Goal: Information Seeking & Learning: Learn about a topic

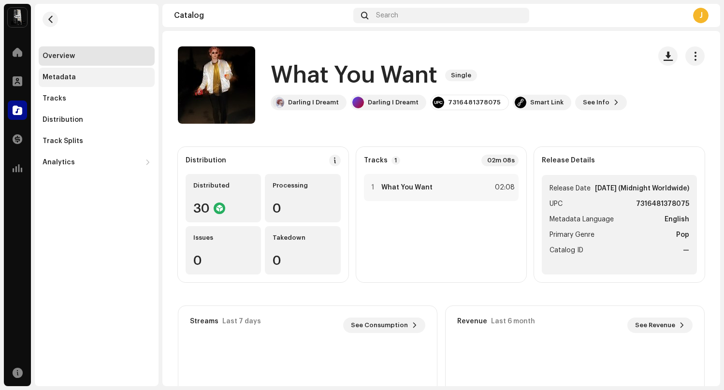
click at [65, 82] on div "Metadata" at bounding box center [97, 77] width 116 height 19
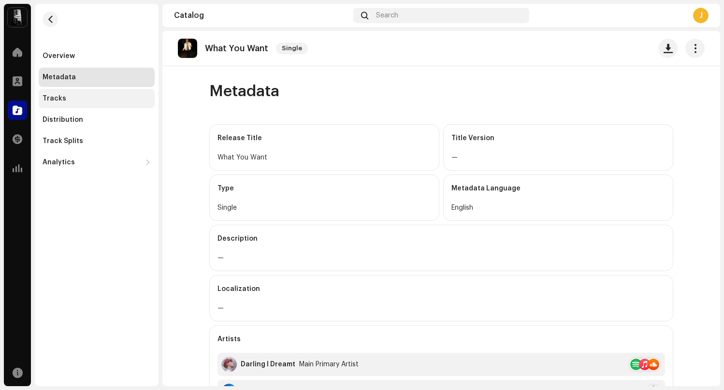
click at [67, 104] on div "Tracks" at bounding box center [97, 98] width 116 height 19
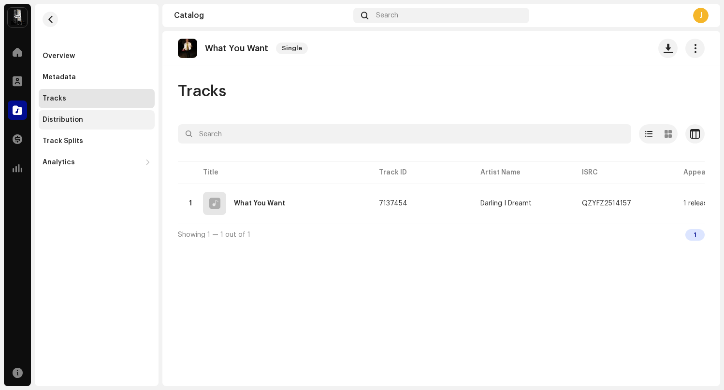
click at [76, 124] on div "Distribution" at bounding box center [97, 119] width 116 height 19
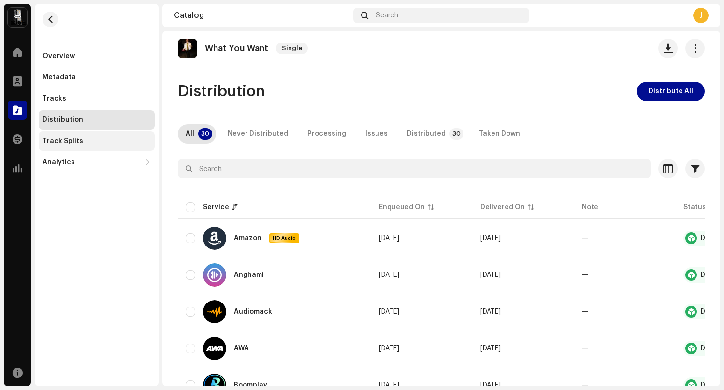
click at [77, 139] on div "Track Splits" at bounding box center [63, 141] width 41 height 8
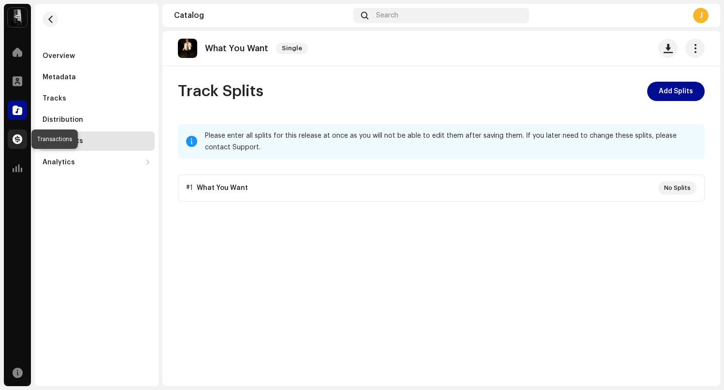
click at [17, 140] on span at bounding box center [18, 139] width 10 height 8
click at [16, 82] on span at bounding box center [18, 81] width 10 height 8
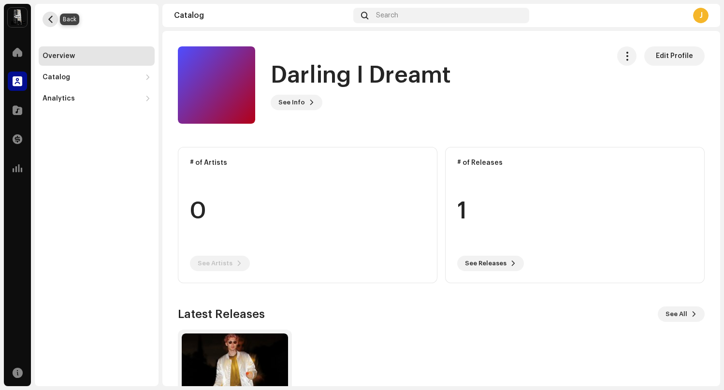
click at [50, 24] on button "button" at bounding box center [50, 19] width 15 height 15
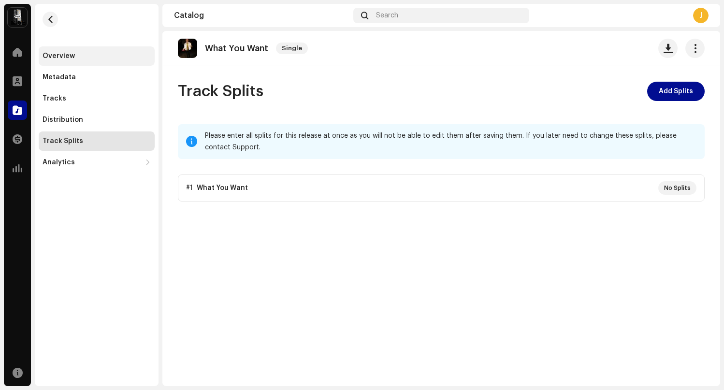
click at [43, 56] on div "Overview" at bounding box center [97, 55] width 116 height 19
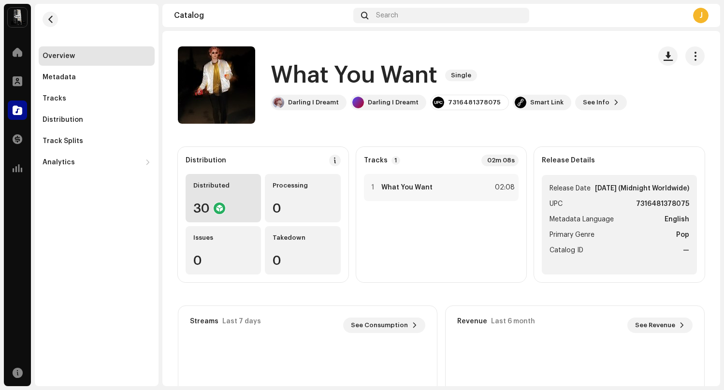
click at [213, 213] on div "30" at bounding box center [223, 208] width 60 height 13
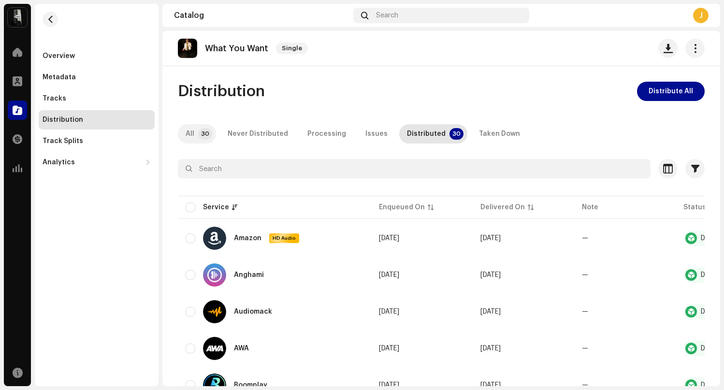
click at [183, 135] on p-tab "All 30" at bounding box center [197, 133] width 38 height 19
click at [51, 92] on div "Tracks" at bounding box center [97, 98] width 116 height 19
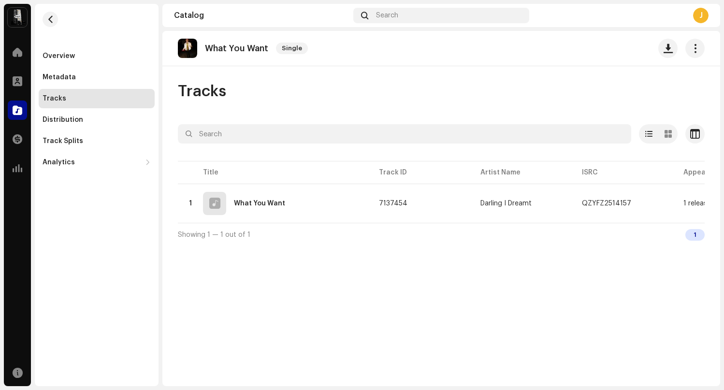
click at [55, 66] on div "Overview Metadata Tracks Distribution Track Splits Analytics Consumption Engage…" at bounding box center [97, 109] width 116 height 126
click at [56, 57] on div "Overview" at bounding box center [59, 56] width 32 height 8
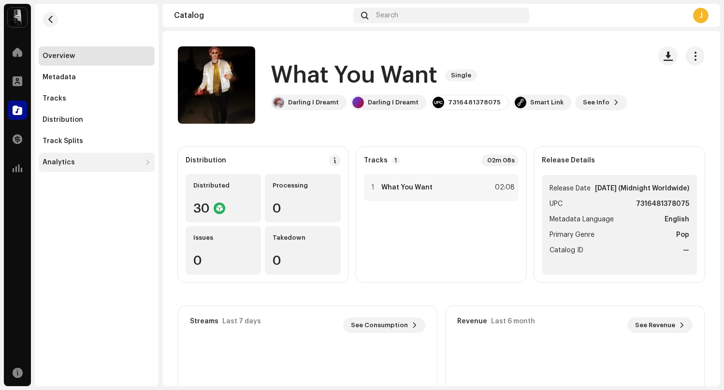
click at [139, 156] on div "Analytics" at bounding box center [97, 162] width 116 height 19
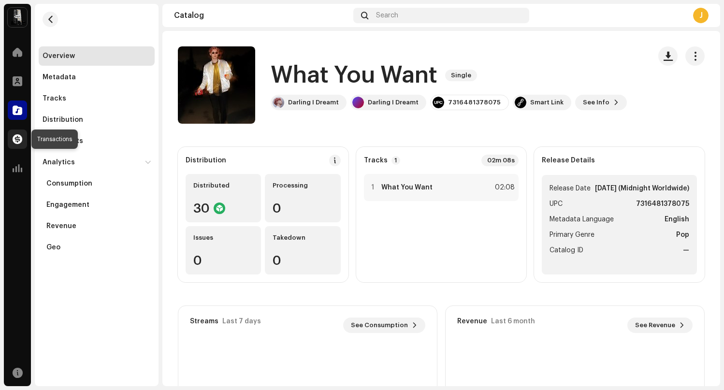
click at [12, 139] on div at bounding box center [17, 138] width 19 height 19
click at [14, 164] on span at bounding box center [18, 168] width 10 height 8
